Goal: Information Seeking & Learning: Learn about a topic

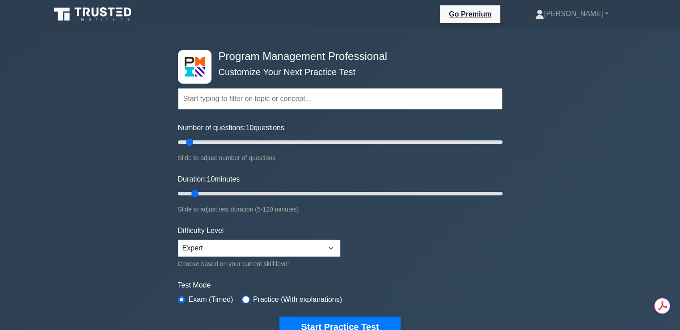
click at [244, 298] on input "radio" at bounding box center [245, 299] width 7 height 7
radio input "true"
click at [183, 296] on input "radio" at bounding box center [181, 299] width 7 height 7
radio input "true"
click at [219, 106] on input "text" at bounding box center [340, 98] width 325 height 21
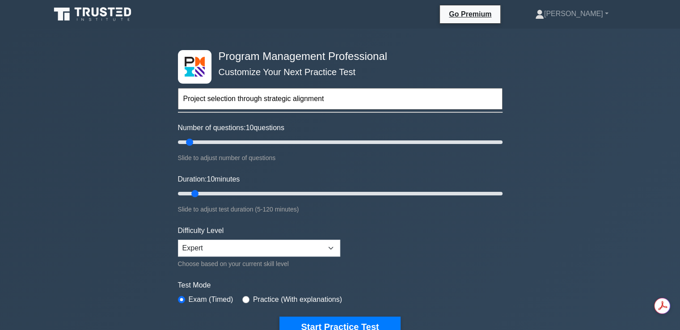
type input "Project selection through strategic alignment"
click at [345, 152] on div "Slide to adjust number of questions" at bounding box center [340, 157] width 325 height 11
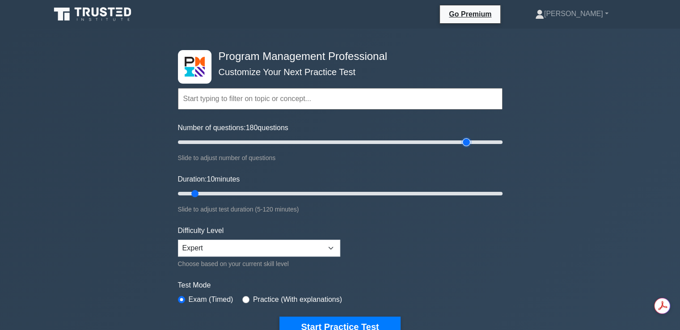
drag, startPoint x: 187, startPoint y: 142, endPoint x: 469, endPoint y: 181, distance: 284.4
type input "180"
click at [469, 148] on input "Number of questions: 180 questions" at bounding box center [340, 142] width 325 height 11
click at [110, 9] on icon at bounding box center [111, 12] width 7 height 9
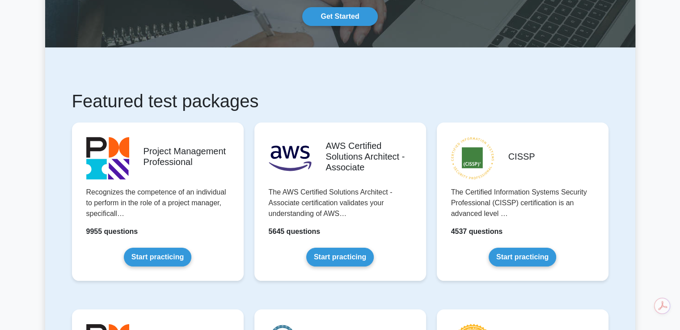
scroll to position [99, 0]
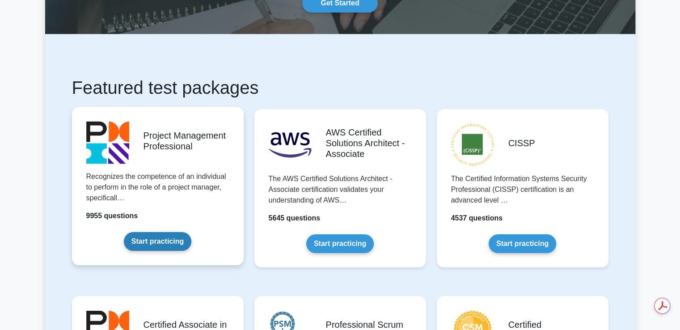
click at [191, 232] on link "Start practicing" at bounding box center [158, 241] width 68 height 19
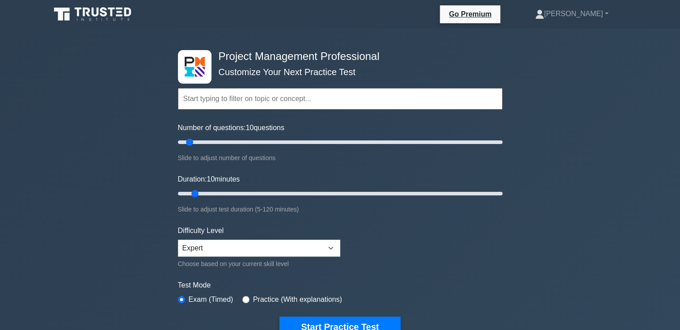
click at [230, 102] on input "text" at bounding box center [340, 98] width 325 height 21
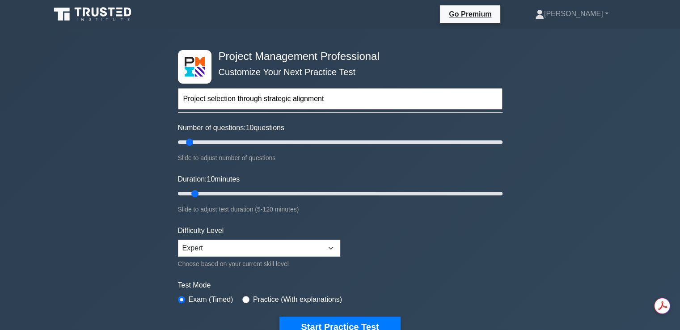
type input "Project selection through strategic alignment"
click at [556, 126] on div "Project Management Professional Customize Your Next Practice Test Project selec…" at bounding box center [340, 302] width 680 height 546
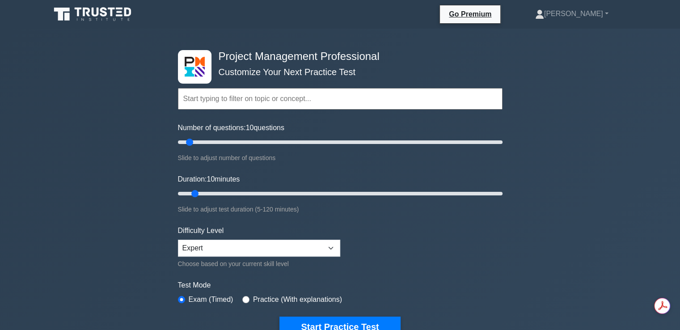
click at [358, 107] on input "text" at bounding box center [340, 98] width 325 height 21
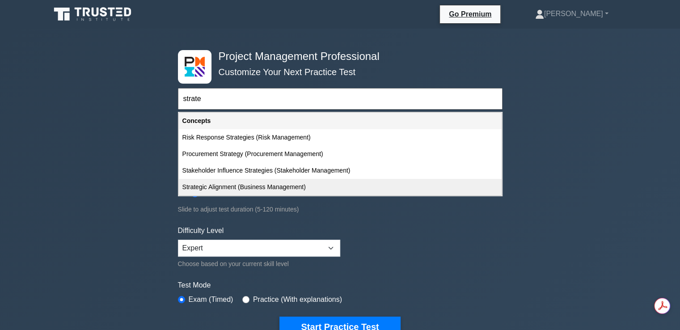
click at [296, 181] on div "Strategic Alignment (Business Management)" at bounding box center [340, 187] width 323 height 17
type input "Strategic Alignment (Business Management)"
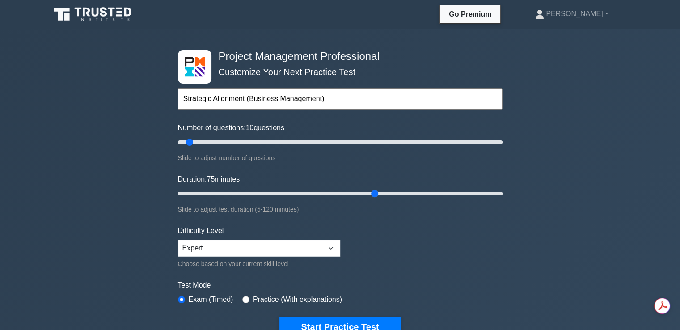
drag, startPoint x: 194, startPoint y: 192, endPoint x: 369, endPoint y: 192, distance: 174.8
type input "75"
click at [369, 192] on input "Duration: 75 minutes" at bounding box center [340, 193] width 325 height 11
drag, startPoint x: 374, startPoint y: 192, endPoint x: 381, endPoint y: 192, distance: 7.2
click at [381, 192] on input "Duration: 80 minutes" at bounding box center [340, 193] width 325 height 11
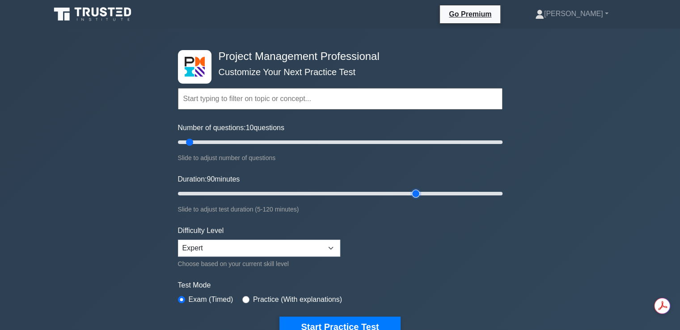
drag, startPoint x: 386, startPoint y: 193, endPoint x: 417, endPoint y: 198, distance: 31.2
click at [417, 198] on input "Duration: 90 minutes" at bounding box center [340, 193] width 325 height 11
drag, startPoint x: 414, startPoint y: 192, endPoint x: 437, endPoint y: 191, distance: 22.4
click at [437, 191] on input "Duration: 100 minutes" at bounding box center [340, 193] width 325 height 11
drag, startPoint x: 445, startPoint y: 192, endPoint x: 495, endPoint y: 195, distance: 50.6
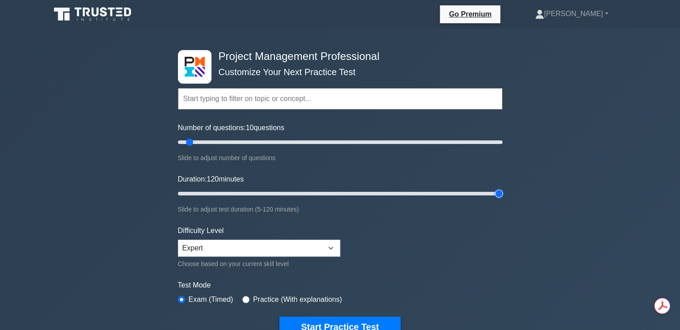
type input "120"
click at [495, 195] on input "Duration: 120 minutes" at bounding box center [340, 193] width 325 height 11
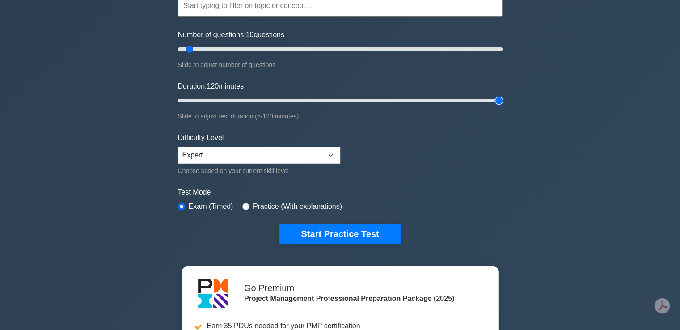
scroll to position [114, 0]
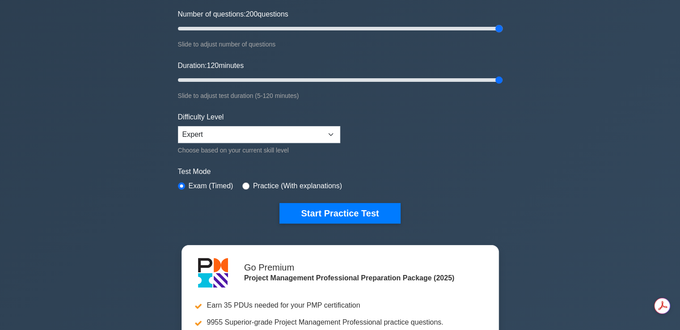
drag, startPoint x: 186, startPoint y: 26, endPoint x: 523, endPoint y: 29, distance: 336.7
type input "200"
click at [503, 29] on input "Number of questions: 200 questions" at bounding box center [340, 28] width 325 height 11
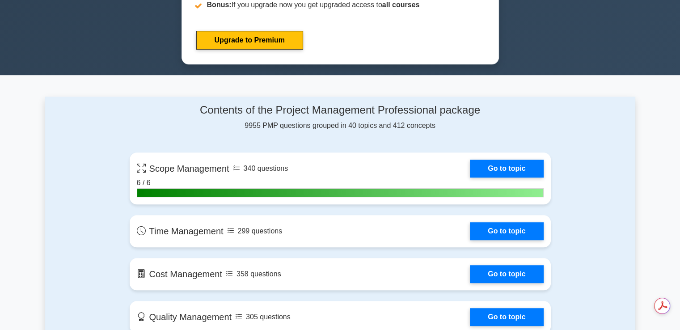
scroll to position [0, 0]
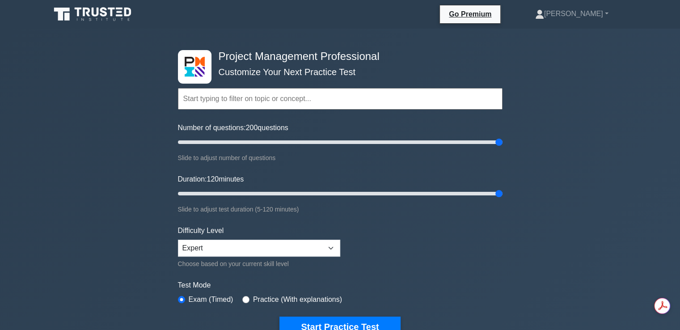
click at [395, 90] on input "text" at bounding box center [340, 98] width 325 height 21
click at [395, 60] on h4 "Project Management Professional" at bounding box center [337, 56] width 244 height 13
click at [420, 108] on input "text" at bounding box center [340, 98] width 325 height 21
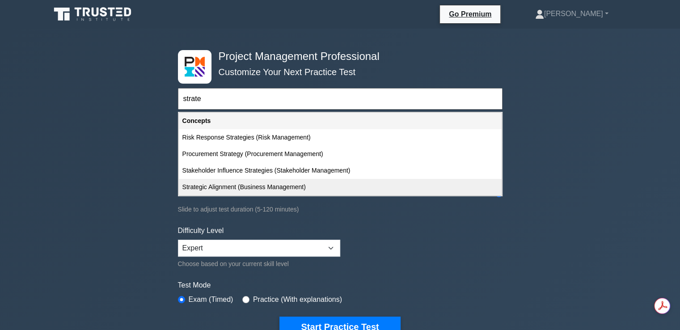
click at [411, 180] on div "Strategic Alignment (Business Management)" at bounding box center [340, 187] width 323 height 17
type input "Strategic Alignment (Business Management)"
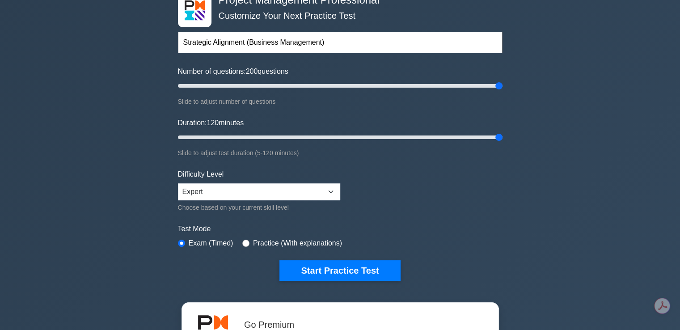
scroll to position [85, 0]
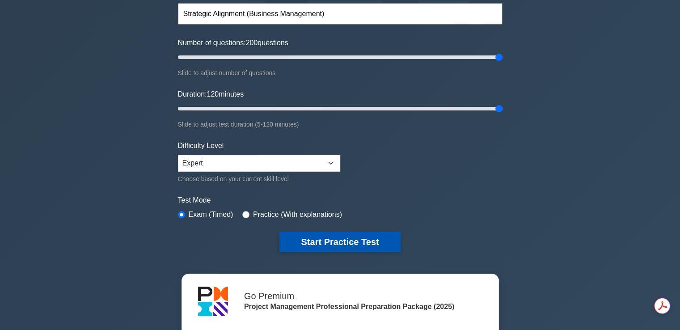
click at [344, 240] on button "Start Practice Test" at bounding box center [339, 242] width 121 height 21
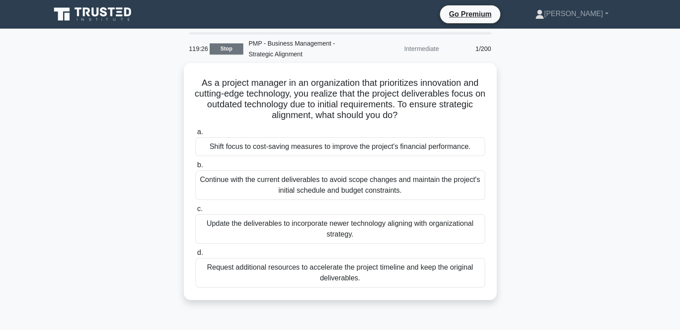
click at [231, 48] on link "Stop" at bounding box center [227, 48] width 34 height 11
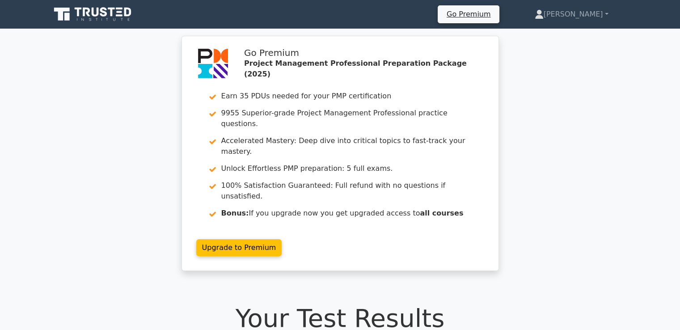
click at [676, 42] on div "Go Premium Project Management Professional Preparation Package (2025) Earn 35 P…" at bounding box center [340, 159] width 680 height 246
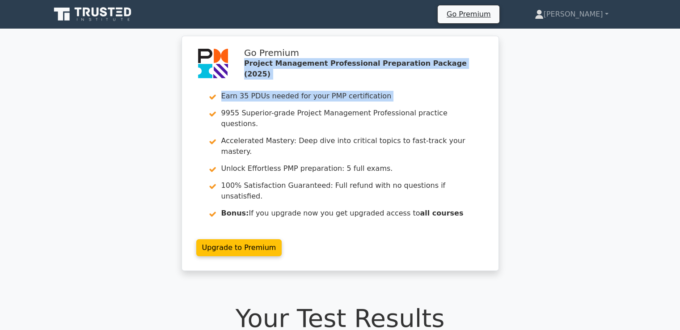
drag, startPoint x: 676, startPoint y: 42, endPoint x: 678, endPoint y: 47, distance: 4.8
click at [678, 47] on div "Go Premium Project Management Professional Preparation Package (2025) Earn 35 P…" at bounding box center [340, 159] width 680 height 246
click at [124, 17] on icon at bounding box center [94, 14] width 86 height 17
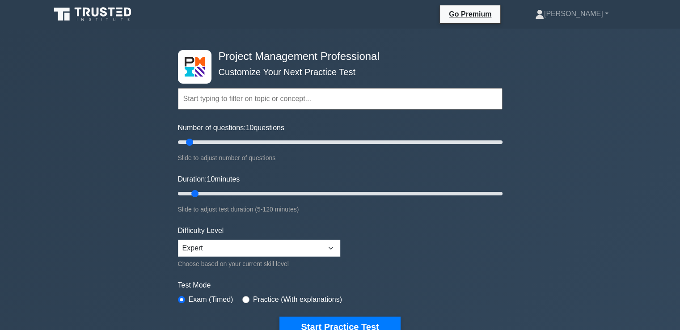
click at [267, 103] on input "text" at bounding box center [340, 98] width 325 height 21
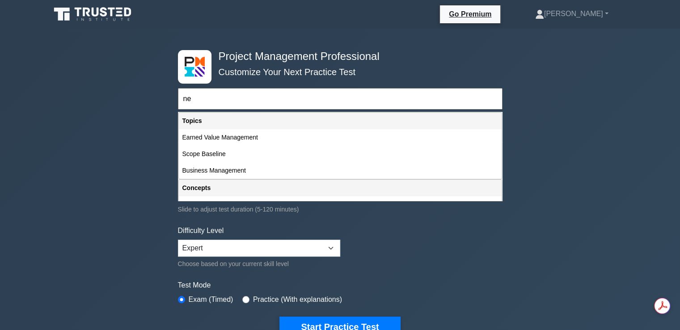
type input "n"
